Goal: Task Accomplishment & Management: Use online tool/utility

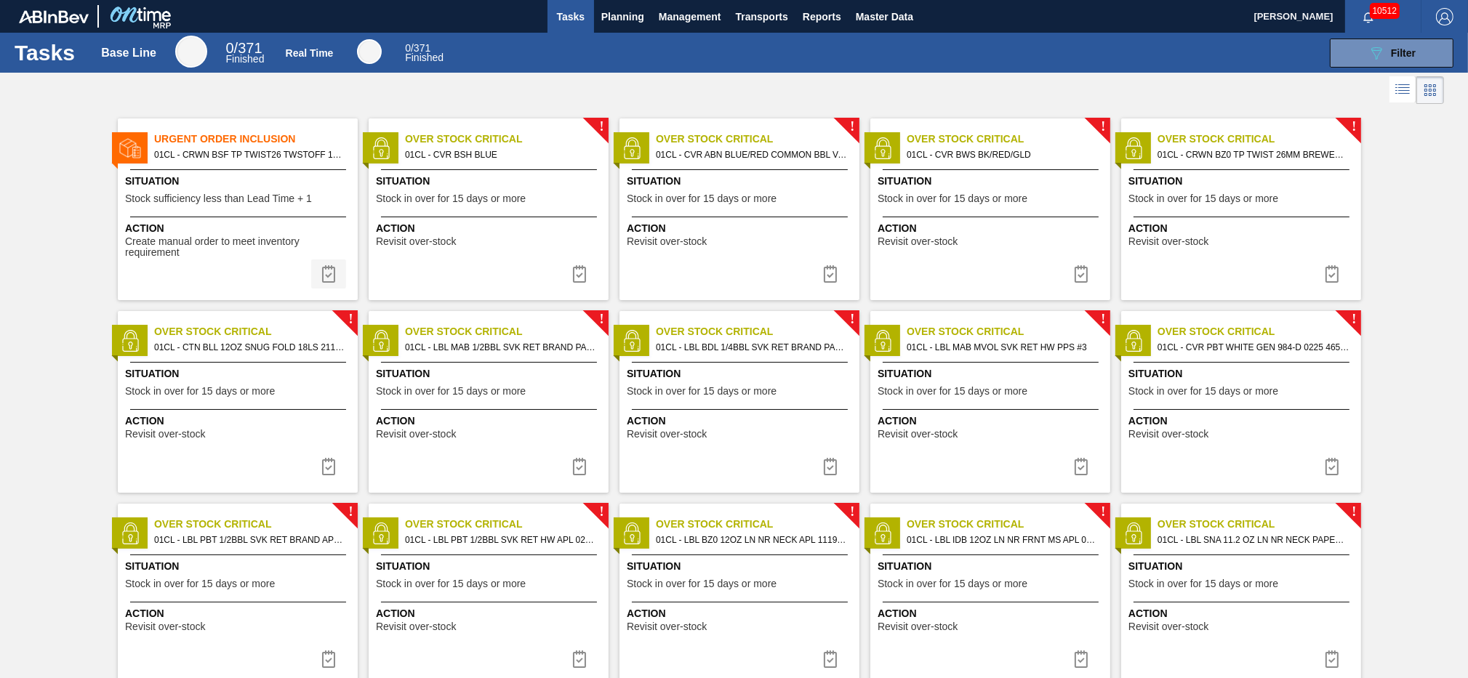
click at [340, 268] on button at bounding box center [328, 274] width 35 height 29
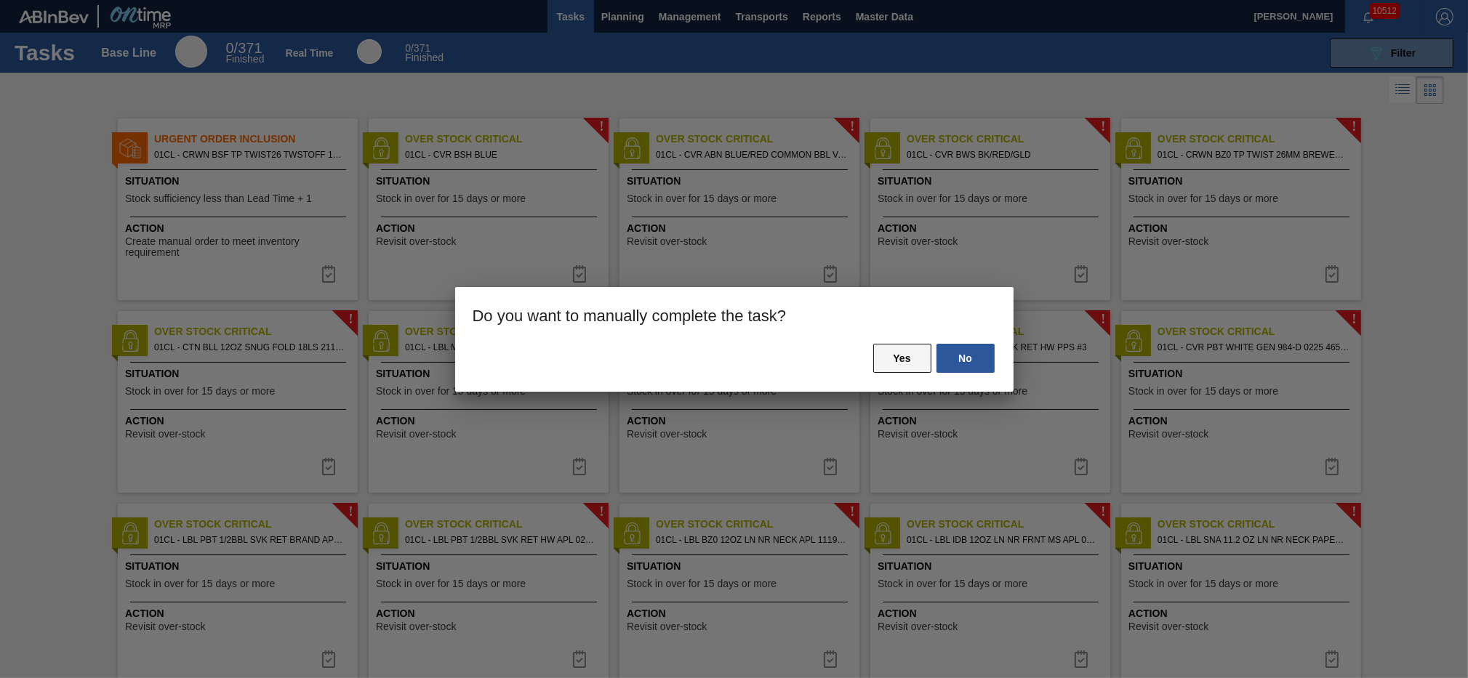
click at [881, 348] on button "Yes" at bounding box center [902, 358] width 58 height 29
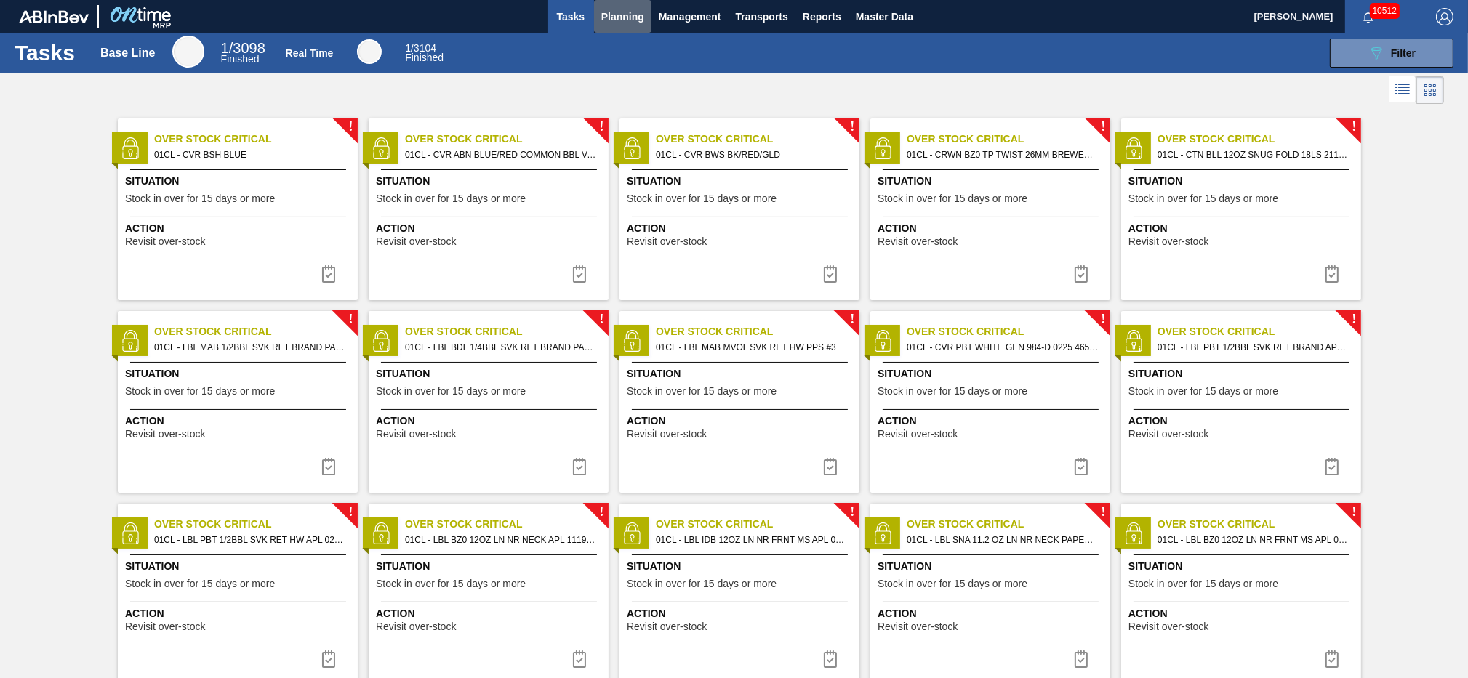
click at [606, 13] on span "Planning" at bounding box center [622, 16] width 43 height 17
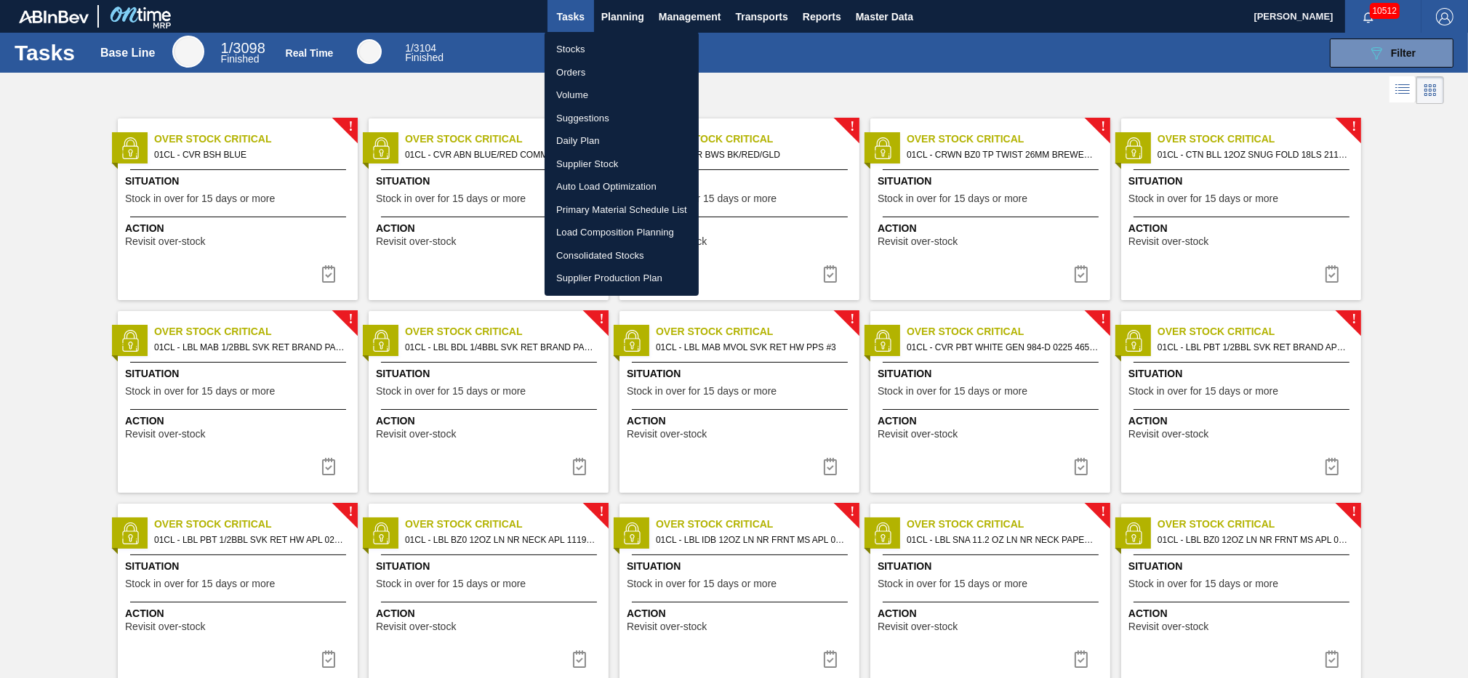
click at [590, 50] on li "Stocks" at bounding box center [622, 49] width 154 height 23
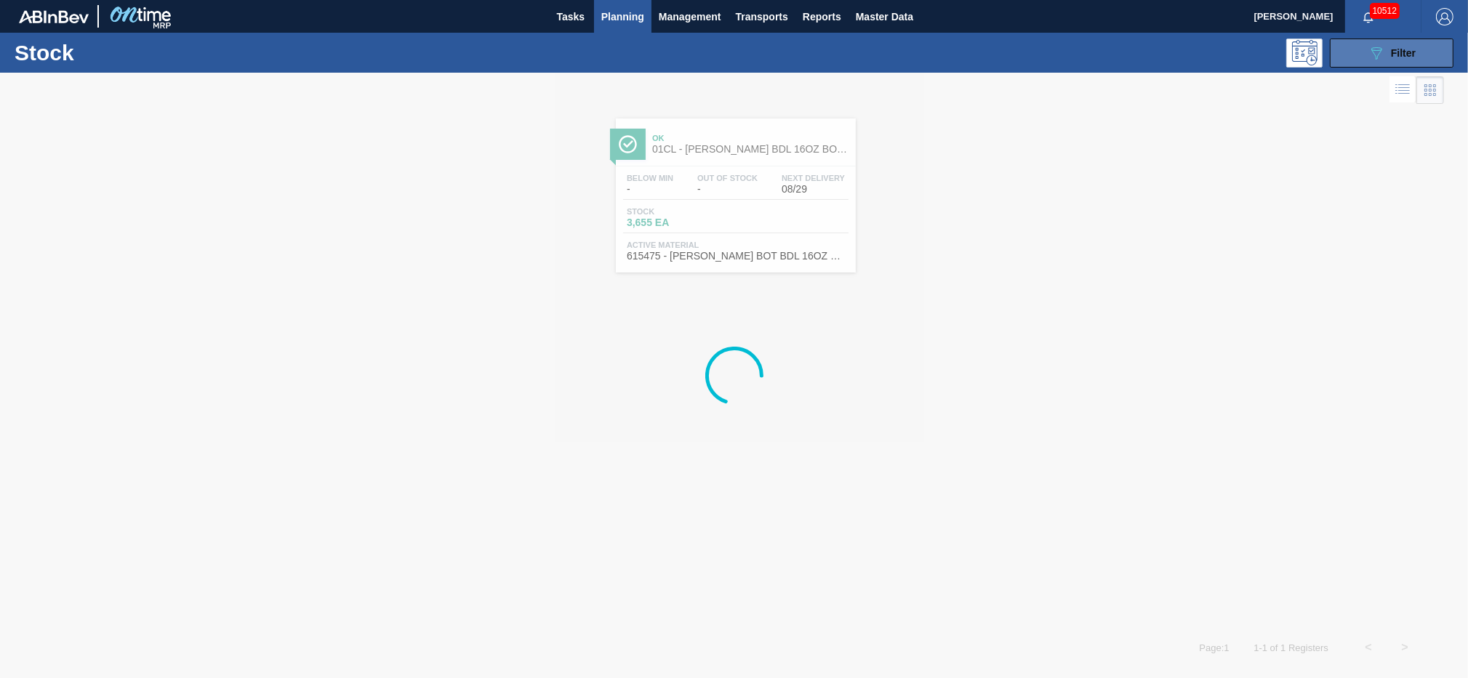
click at [1376, 52] on icon "089F7B8B-B2A5-4AFE-B5C0-19BA573D28AC" at bounding box center [1376, 52] width 17 height 17
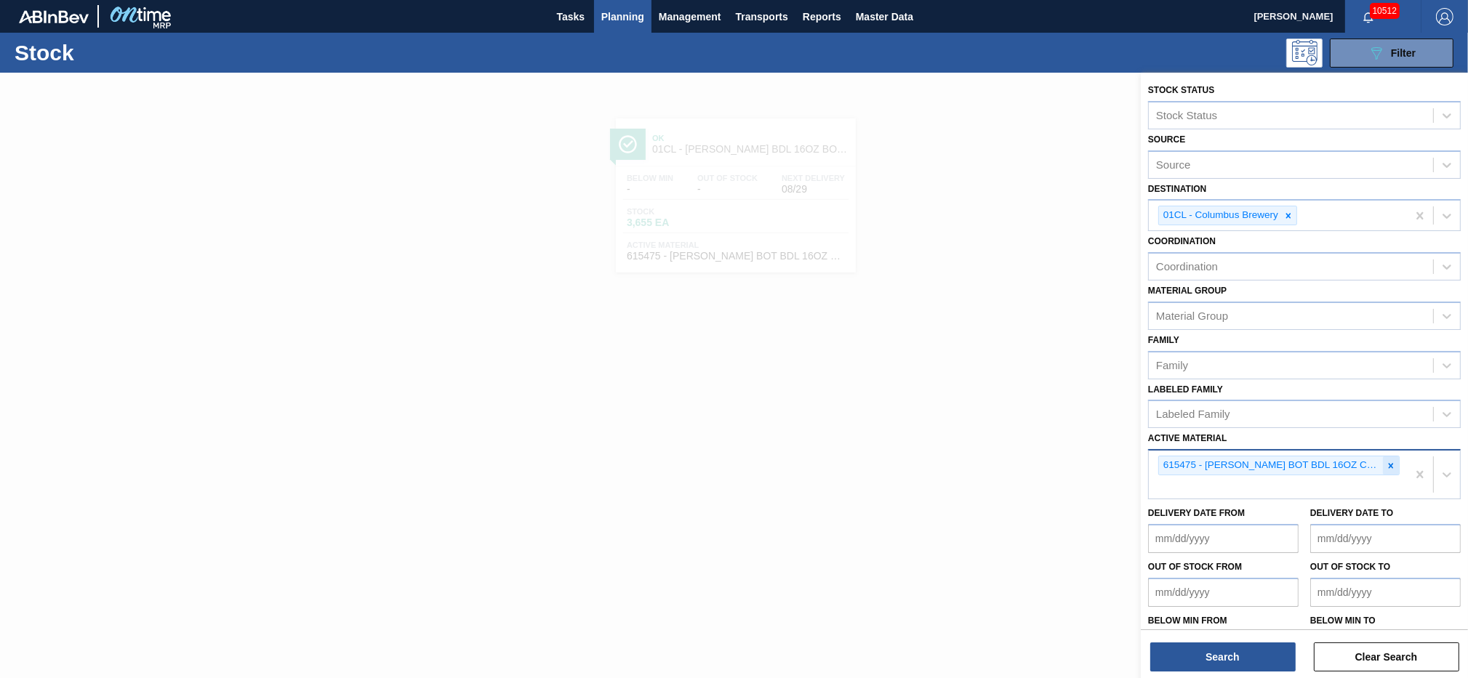
click at [1383, 459] on div at bounding box center [1391, 466] width 16 height 18
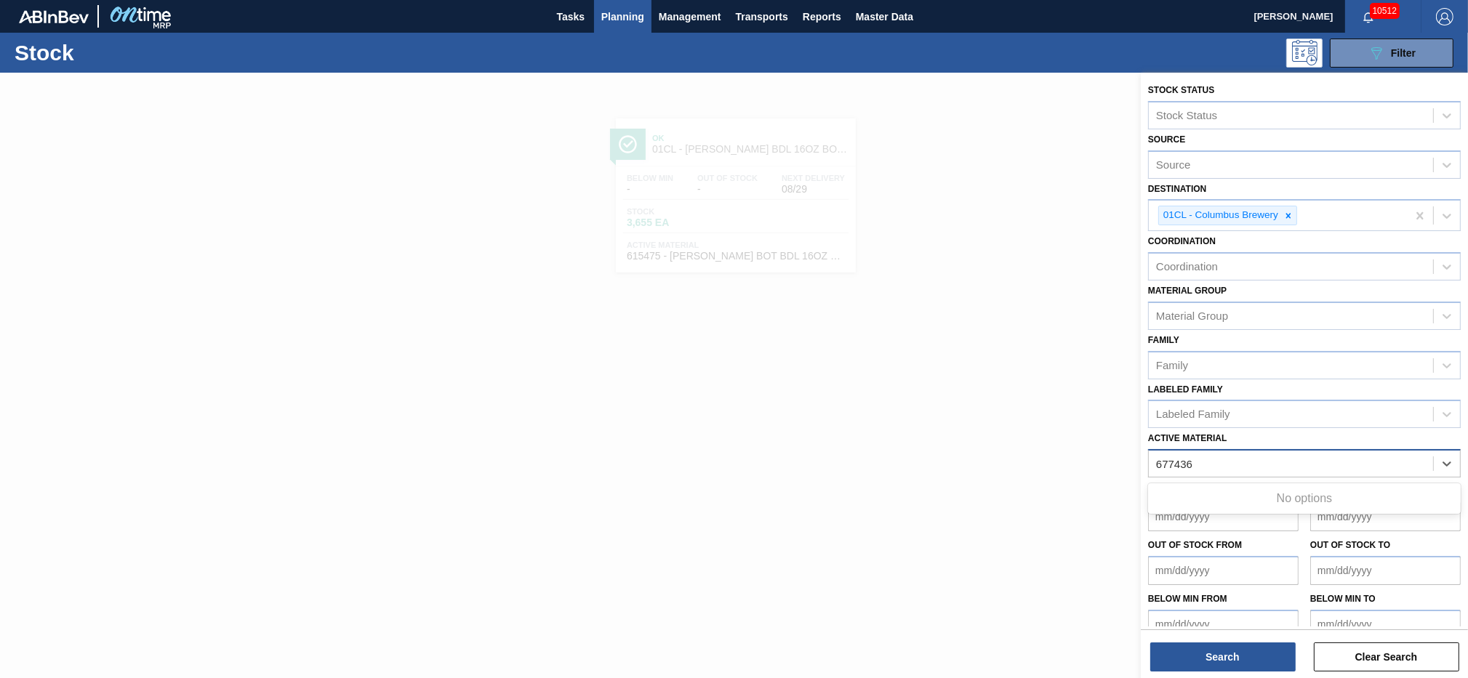
type Material "677436"
click at [1218, 449] on div "Active Material" at bounding box center [1304, 463] width 313 height 28
type Material "677436"
